Goal: Information Seeking & Learning: Understand process/instructions

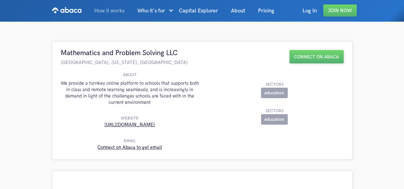
click at [109, 10] on link "How it works" at bounding box center [109, 11] width 43 height 22
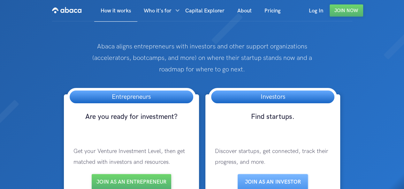
click at [174, 10] on div at bounding box center [174, 11] width 5 height 22
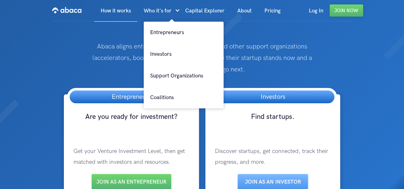
click at [309, 58] on p "Abaca aligns entrepreneurs with investors and other support organizations (acce…" at bounding box center [202, 58] width 243 height 35
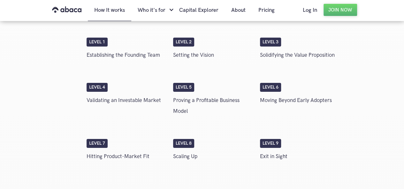
scroll to position [1230, 0]
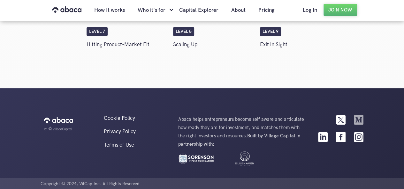
click at [362, 122] on img at bounding box center [359, 120] width 10 height 10
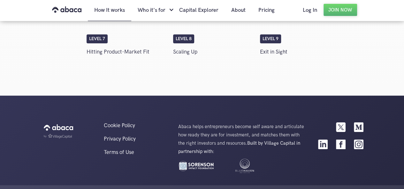
scroll to position [1103, 0]
